Goal: Task Accomplishment & Management: Use online tool/utility

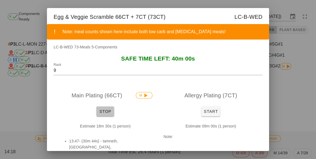
click at [104, 117] on button "Stop" at bounding box center [105, 112] width 18 height 10
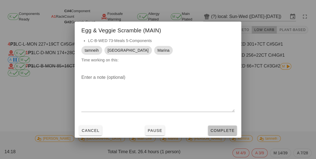
click at [222, 133] on span "Complete" at bounding box center [222, 131] width 24 height 4
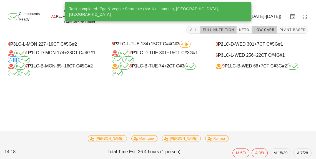
click at [216, 32] on span "Full Nutrition" at bounding box center [218, 30] width 32 height 4
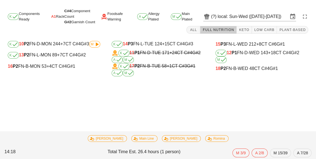
click at [250, 70] on div "18 P2 FN-B-WED 48 CT C#4 G#1" at bounding box center [261, 68] width 93 height 5
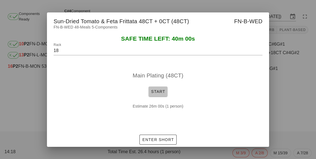
click at [155, 94] on span "Start" at bounding box center [158, 92] width 14 height 4
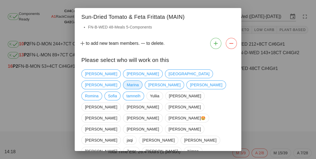
click at [138, 81] on span "Marina" at bounding box center [132, 85] width 12 height 8
click at [134, 92] on span "tamneih" at bounding box center [133, 96] width 14 height 8
click at [168, 73] on span "[GEOGRAPHIC_DATA]" at bounding box center [188, 74] width 41 height 8
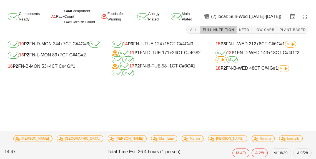
click at [266, 71] on div "18 P2 FN-B-WED 48 CT C#4 G#1 M" at bounding box center [261, 68] width 93 height 7
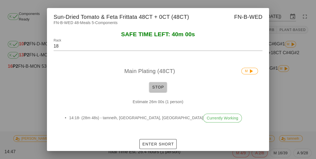
click at [159, 92] on button "Stop" at bounding box center [158, 87] width 18 height 10
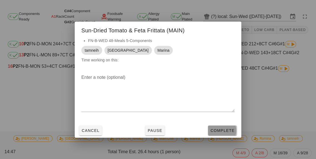
click at [222, 133] on span "Complete" at bounding box center [222, 131] width 24 height 4
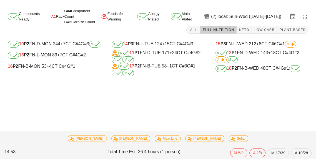
click at [47, 72] on div "16 P2 FN-B-MON 53 +4 CT C#4 G#1" at bounding box center [53, 66] width 101 height 11
click at [49, 68] on span "+4" at bounding box center [49, 66] width 5 height 5
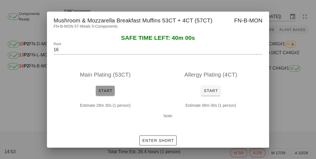
click at [110, 96] on button "Start" at bounding box center [105, 91] width 19 height 10
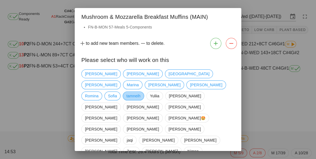
click at [133, 92] on span "tamneih" at bounding box center [133, 96] width 14 height 8
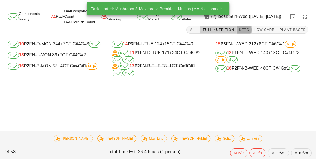
click at [247, 28] on span "Keto" at bounding box center [243, 30] width 11 height 4
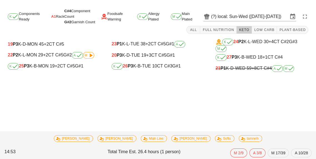
click at [148, 68] on div "K 26 P3 K-B-TUE 10 CT C#3 G#1" at bounding box center [157, 66] width 93 height 7
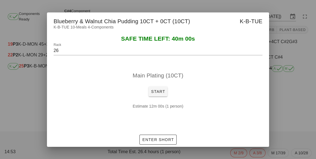
click at [283, 115] on div at bounding box center [158, 79] width 316 height 159
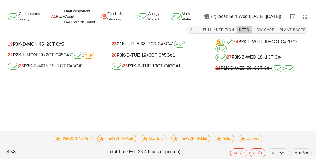
click at [41, 68] on div "K 25 P3 K-B-MON 19 +2 CT C#5 G#1" at bounding box center [54, 66] width 93 height 7
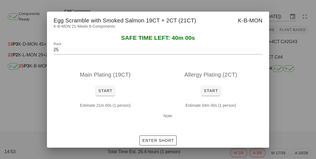
click at [293, 123] on div at bounding box center [158, 79] width 316 height 159
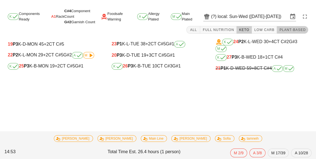
click at [290, 26] on button "Plant-Based" at bounding box center [291, 30] width 31 height 8
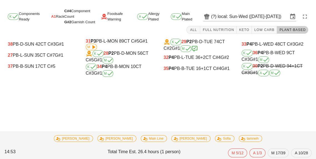
click at [175, 70] on div "35 P4 PB-B-TUE 16 +1 CT C#4 G#1" at bounding box center [196, 68] width 67 height 5
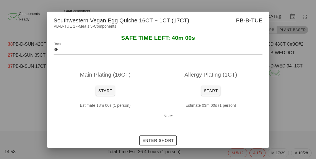
click at [299, 122] on div at bounding box center [158, 79] width 316 height 159
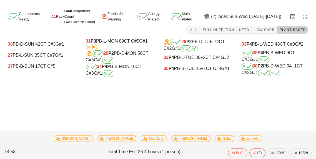
click at [128, 63] on div "K 28 P2 PB-D-MON 56 CT C#5 G#1 M" at bounding box center [119, 56] width 67 height 13
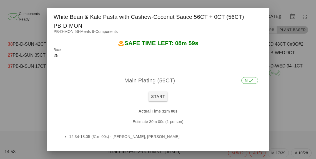
click at [302, 126] on div at bounding box center [158, 79] width 316 height 159
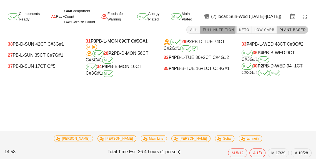
click at [234, 30] on span "Full Nutrition" at bounding box center [218, 30] width 32 height 4
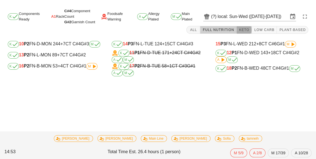
click at [249, 28] on span "Keto" at bounding box center [243, 30] width 11 height 4
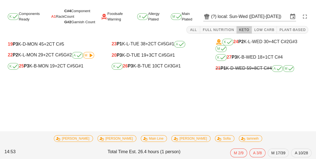
click at [244, 72] on div "21 P1 K-D-WED 59 +8 CT C#4 A M" at bounding box center [261, 68] width 93 height 7
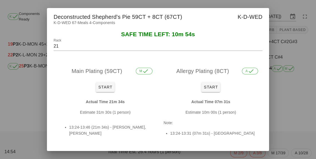
click at [287, 119] on div at bounding box center [158, 79] width 316 height 159
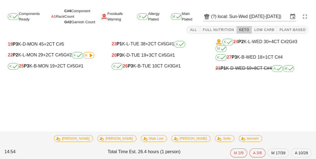
click at [243, 54] on div "K 27 P3 K-B-WED 18 +1 CT C#4" at bounding box center [261, 57] width 93 height 7
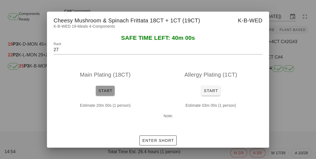
click at [97, 96] on button "Start" at bounding box center [105, 91] width 19 height 10
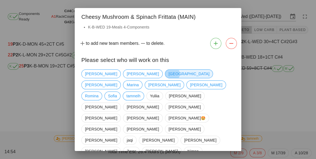
click at [165, 78] on span "[GEOGRAPHIC_DATA]" at bounding box center [189, 74] width 48 height 9
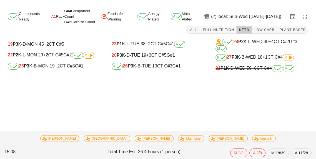
click at [290, 60] on icon at bounding box center [290, 57] width 7 height 7
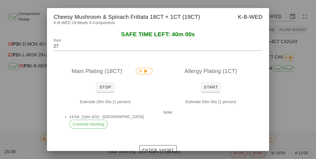
click at [106, 106] on div "Estimate 20m 00s (1 person) 14:54- (14m 42s) - [GEOGRAPHIC_DATA] Currently Work…" at bounding box center [105, 116] width 103 height 43
click at [106, 92] on button "Stop" at bounding box center [105, 87] width 18 height 10
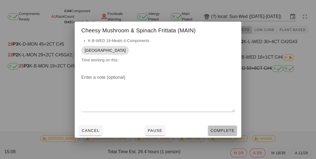
click at [221, 136] on button "Complete" at bounding box center [222, 131] width 29 height 10
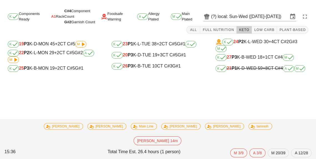
click at [148, 69] on div "K 26 P3 K-B-TUE 10 CT C#3 G#1" at bounding box center [157, 66] width 93 height 7
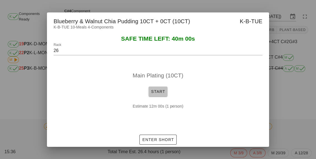
click at [155, 94] on span "Start" at bounding box center [158, 92] width 14 height 4
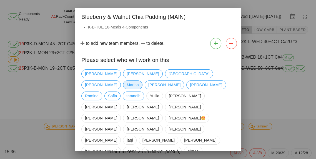
click at [138, 81] on span "Marina" at bounding box center [132, 85] width 12 height 8
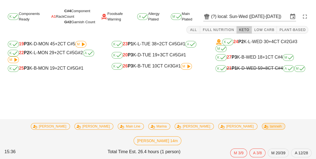
click at [265, 130] on span "tamneih" at bounding box center [273, 127] width 16 height 6
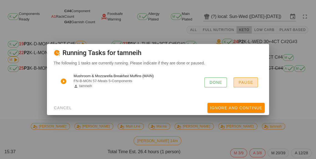
click at [250, 85] on span "Pause" at bounding box center [245, 82] width 15 height 4
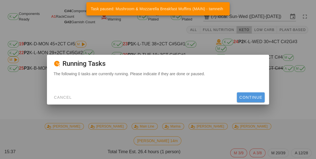
click at [254, 100] on span "Continue" at bounding box center [250, 97] width 23 height 4
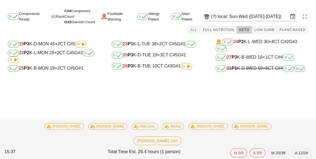
click at [39, 73] on div "K 25 P3 K-B-MON 19 +2 CT C#5 G#1" at bounding box center [53, 68] width 101 height 11
click at [31, 70] on div "K 25 P3 K-B-MON 19 +2 CT C#5 G#1" at bounding box center [54, 68] width 93 height 7
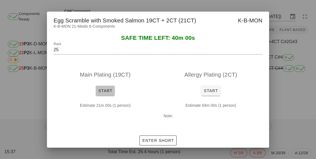
click at [104, 93] on span "Start" at bounding box center [105, 91] width 14 height 4
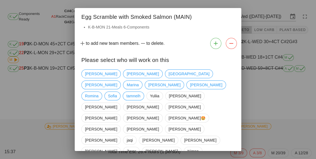
click at [128, 67] on div "Please select who will work on this" at bounding box center [158, 59] width 166 height 16
click at [168, 77] on span "[GEOGRAPHIC_DATA]" at bounding box center [188, 74] width 41 height 8
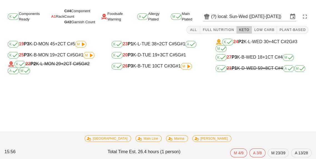
click at [167, 158] on div "iran Main Line [PERSON_NAME] 15:56 Total Time Est. 26.4 hours (1 person) M 4/9 …" at bounding box center [157, 145] width 307 height 24
click at [169, 142] on span "Marina" at bounding box center [176, 139] width 15 height 6
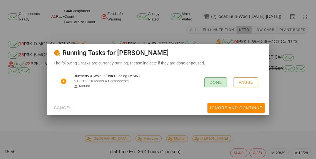
click at [218, 85] on span "Done" at bounding box center [215, 82] width 13 height 4
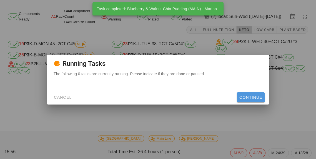
click at [254, 100] on span "Continue" at bounding box center [250, 97] width 23 height 4
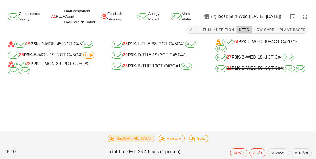
click at [114, 141] on icon at bounding box center [112, 139] width 4 height 4
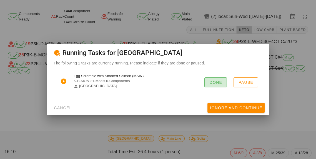
click at [218, 88] on button "Done" at bounding box center [215, 83] width 22 height 10
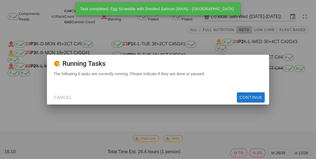
click at [246, 105] on div "Cancel Continue" at bounding box center [158, 97] width 222 height 14
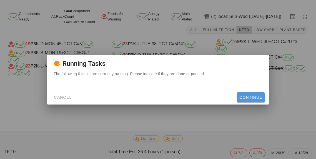
click at [253, 103] on button "Continue" at bounding box center [251, 98] width 28 height 10
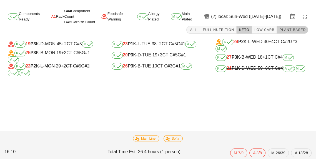
click at [289, 33] on button "Plant-Based" at bounding box center [291, 30] width 31 height 8
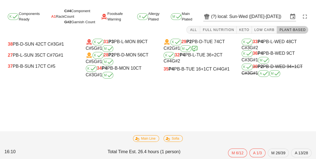
click at [182, 67] on div "35 P4 PB-B-TUE 16 +1 CT C#4 G#1" at bounding box center [196, 69] width 67 height 5
type input "35"
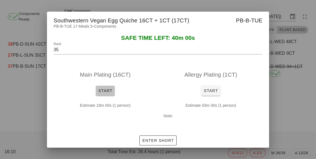
click at [104, 96] on button "Start" at bounding box center [105, 91] width 19 height 10
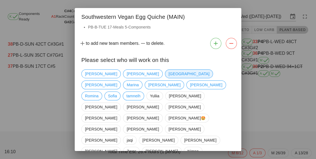
click at [168, 76] on span "[GEOGRAPHIC_DATA]" at bounding box center [188, 74] width 41 height 8
click at [132, 92] on span "tamneih" at bounding box center [133, 96] width 14 height 8
click at [138, 81] on span "Marina" at bounding box center [132, 85] width 12 height 8
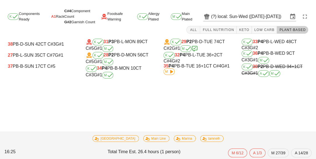
click at [186, 69] on div "35 P4 PB-B-TUE 16 +1 CT C#4 G#1 M" at bounding box center [196, 70] width 67 height 12
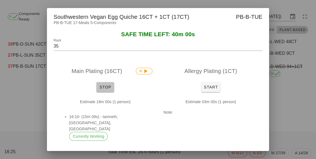
click at [103, 92] on button "Stop" at bounding box center [105, 87] width 18 height 10
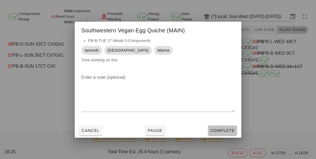
click at [218, 136] on button "Complete" at bounding box center [222, 131] width 29 height 10
